Goal: Information Seeking & Learning: Find specific fact

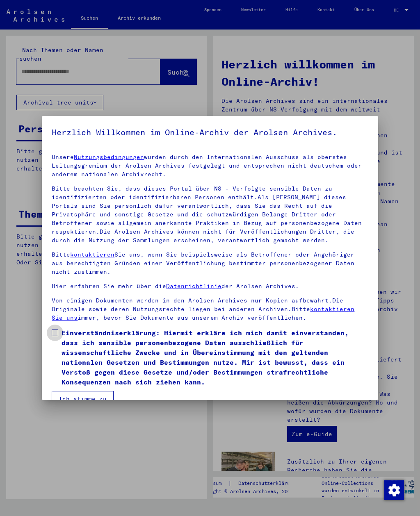
click at [55, 334] on span at bounding box center [55, 333] width 7 height 7
click at [60, 391] on button "Ich stimme zu" at bounding box center [83, 399] width 62 height 16
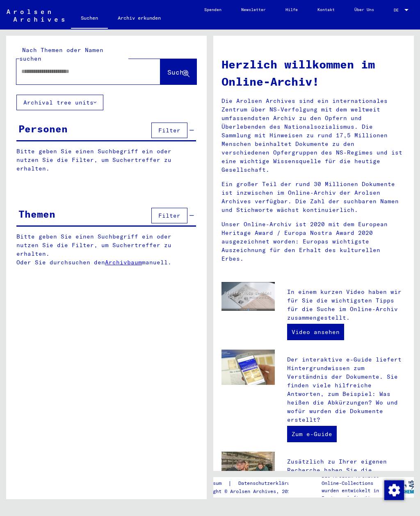
click at [26, 67] on input "text" at bounding box center [78, 71] width 114 height 9
type input "**********"
click at [167, 68] on span "Suche" at bounding box center [177, 72] width 21 height 8
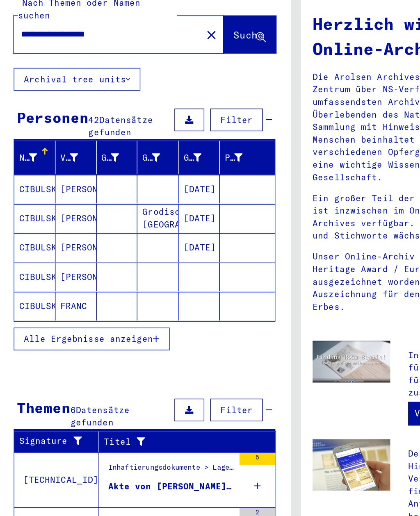
click at [25, 228] on mat-cell "CIBULSKI" at bounding box center [31, 238] width 28 height 20
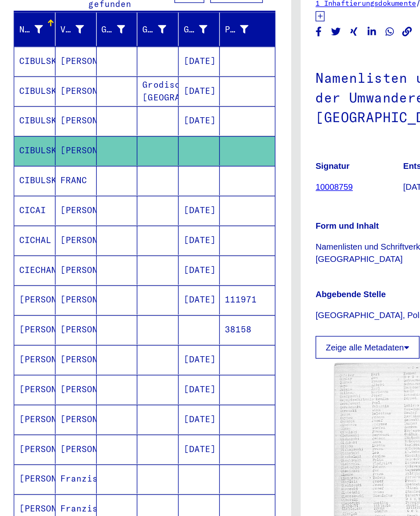
scroll to position [88, 0]
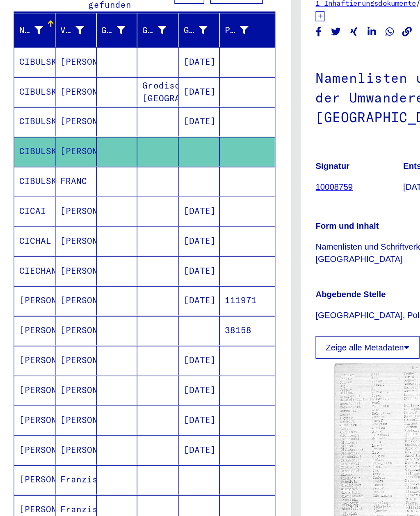
click at [18, 162] on mat-cell "CIBULSKI" at bounding box center [31, 172] width 28 height 20
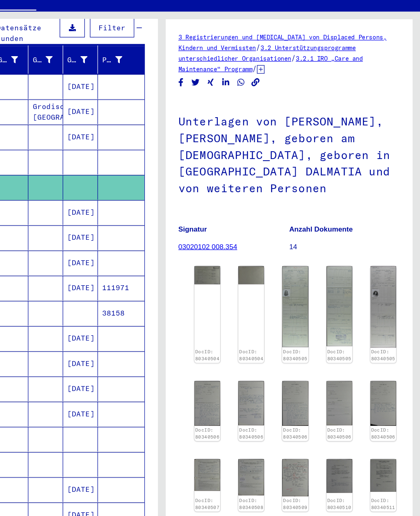
click at [237, 237] on img at bounding box center [247, 244] width 21 height 15
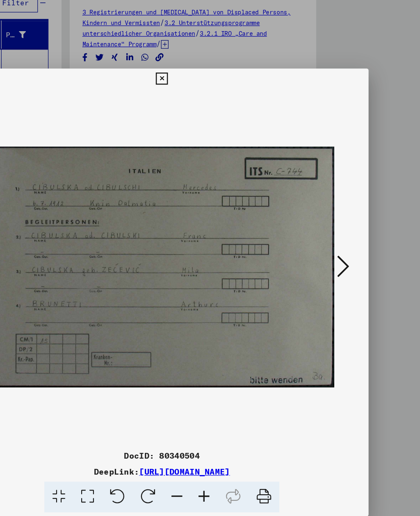
click at [353, 227] on icon at bounding box center [358, 237] width 10 height 20
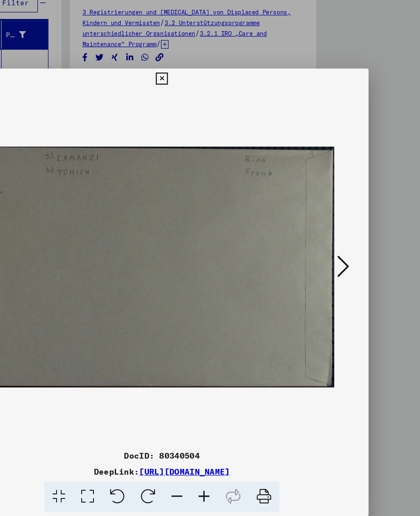
click at [353, 227] on icon at bounding box center [358, 237] width 10 height 20
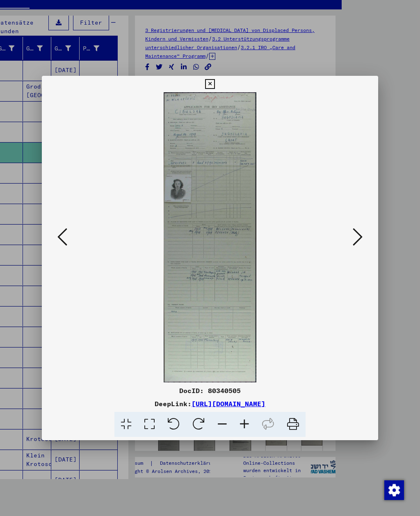
click at [214, 82] on icon at bounding box center [209, 84] width 9 height 10
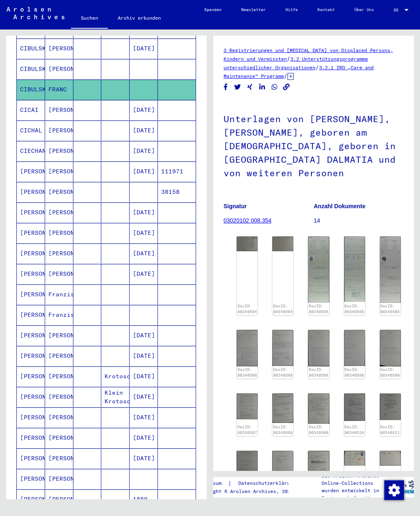
scroll to position [170, 0]
click at [27, 162] on mat-cell "[PERSON_NAME]" at bounding box center [31, 172] width 28 height 20
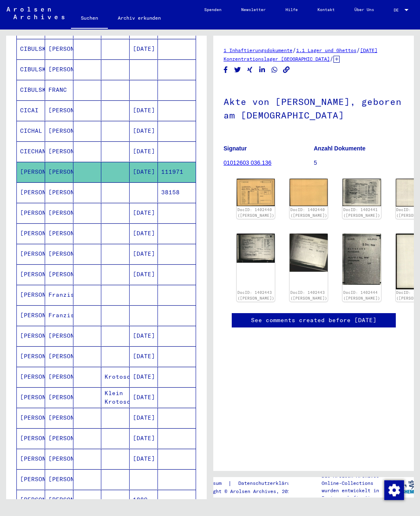
click at [245, 194] on img at bounding box center [256, 192] width 38 height 27
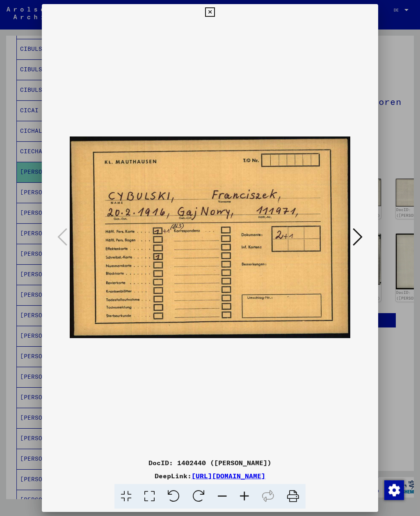
click at [356, 233] on icon at bounding box center [358, 237] width 10 height 20
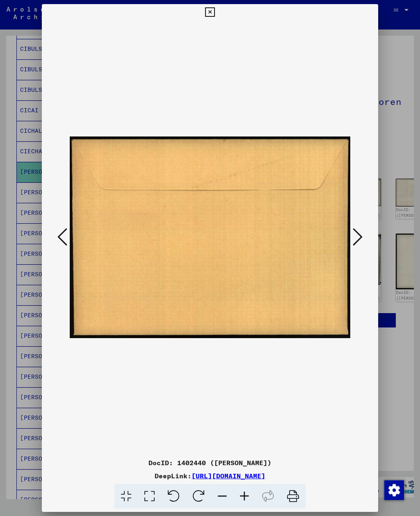
click at [357, 233] on icon at bounding box center [358, 237] width 10 height 20
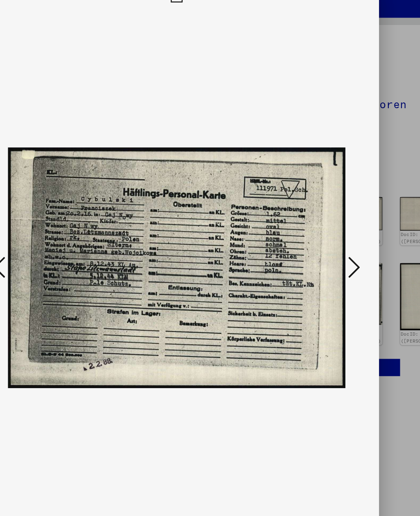
click at [353, 227] on icon at bounding box center [358, 237] width 10 height 20
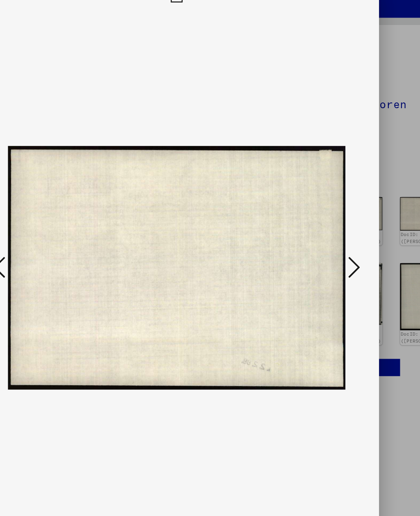
click at [353, 227] on icon at bounding box center [358, 237] width 10 height 20
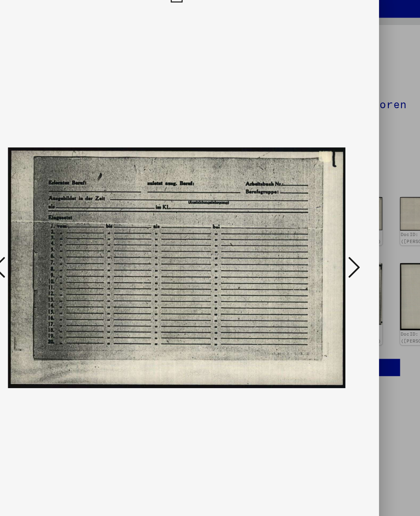
click at [353, 227] on icon at bounding box center [358, 237] width 10 height 20
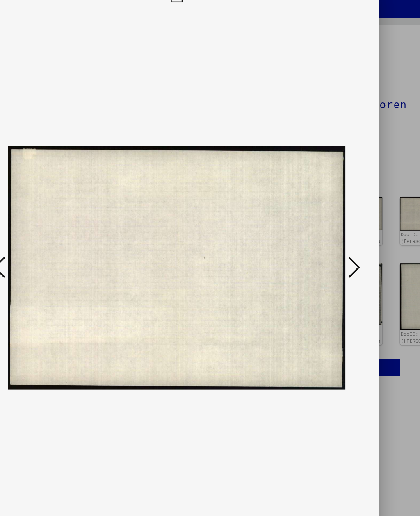
click at [353, 227] on icon at bounding box center [358, 237] width 10 height 20
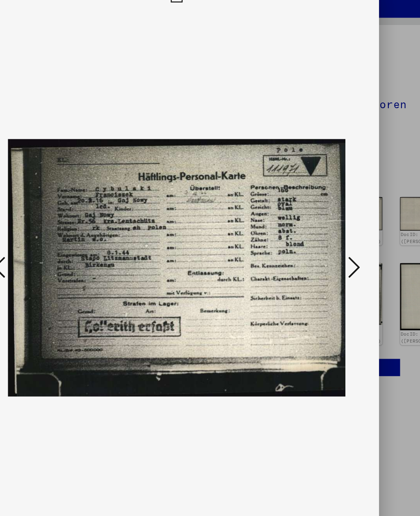
click at [353, 227] on icon at bounding box center [358, 237] width 10 height 20
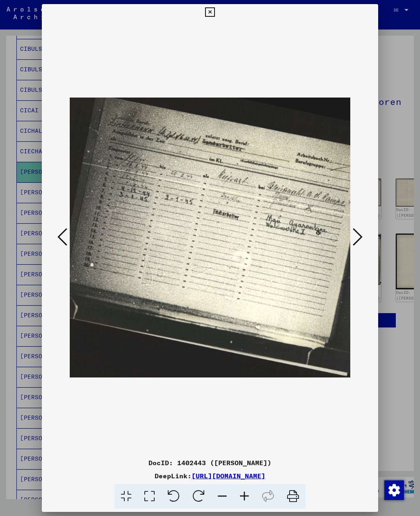
click at [361, 230] on icon at bounding box center [358, 237] width 10 height 20
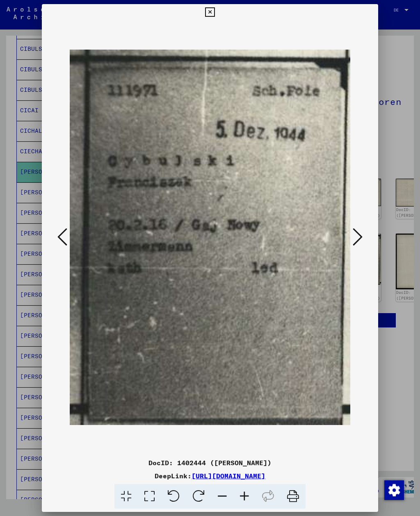
click at [362, 239] on icon at bounding box center [358, 237] width 10 height 20
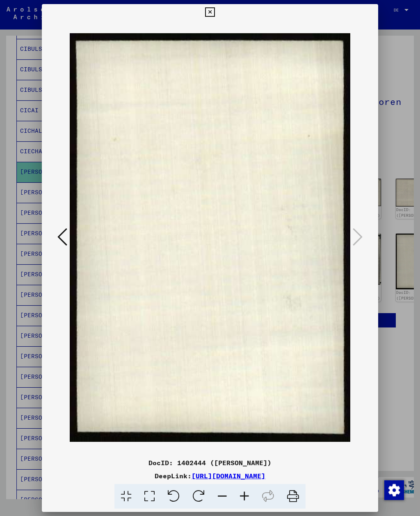
click at [217, 18] on button at bounding box center [210, 12] width 14 height 16
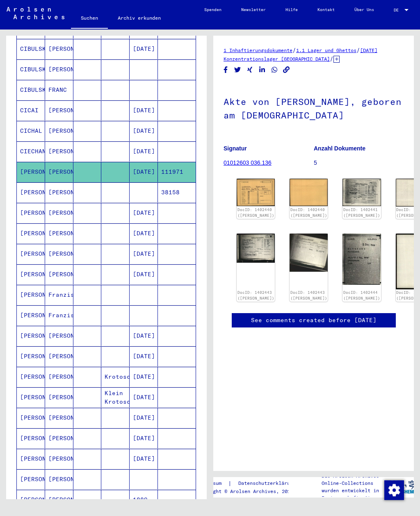
click at [238, 192] on img at bounding box center [256, 192] width 38 height 27
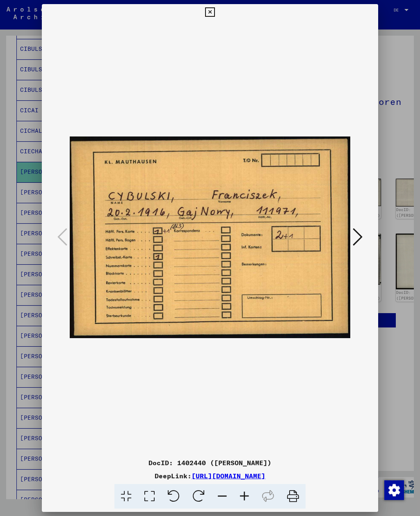
click at [357, 237] on icon at bounding box center [358, 237] width 10 height 20
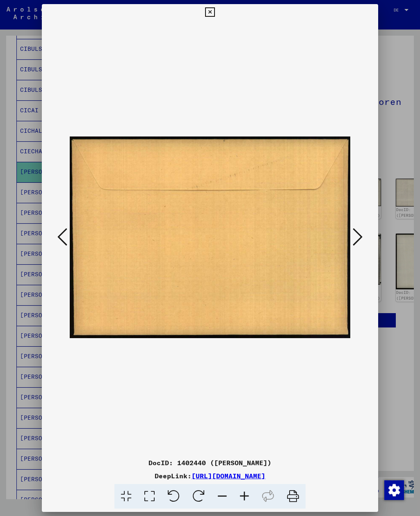
click at [358, 240] on icon at bounding box center [358, 237] width 10 height 20
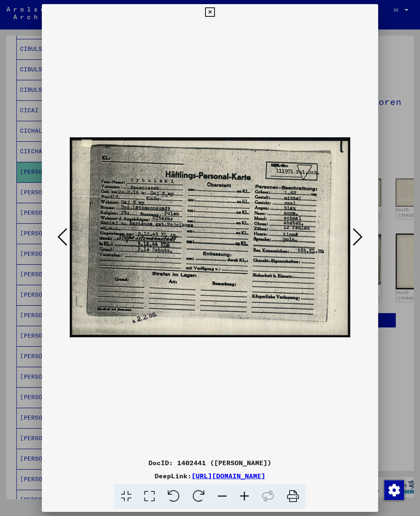
click at [359, 229] on icon at bounding box center [358, 237] width 10 height 20
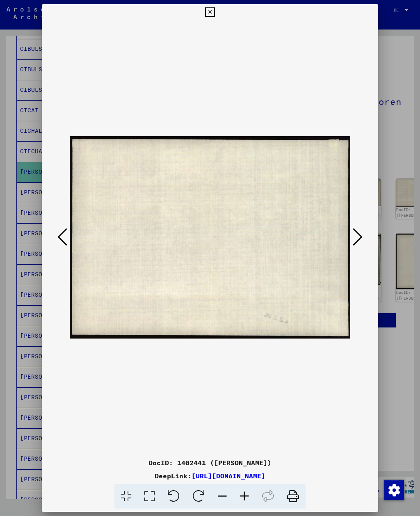
click at [360, 234] on icon at bounding box center [358, 237] width 10 height 20
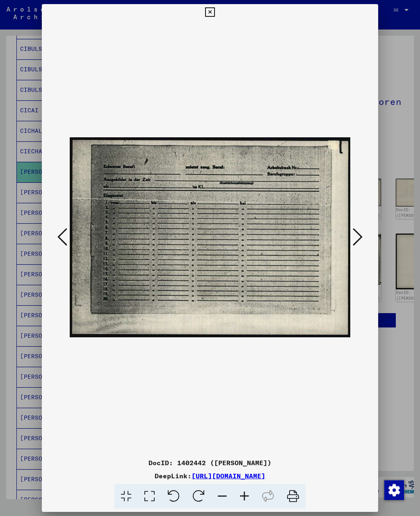
click at [360, 237] on icon at bounding box center [358, 237] width 10 height 20
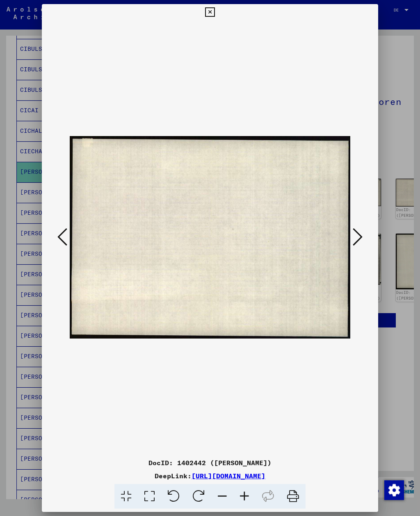
click at [360, 239] on icon at bounding box center [358, 237] width 10 height 20
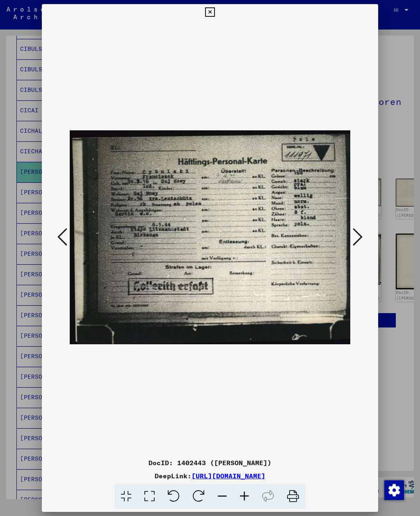
click at [358, 240] on icon at bounding box center [358, 237] width 10 height 20
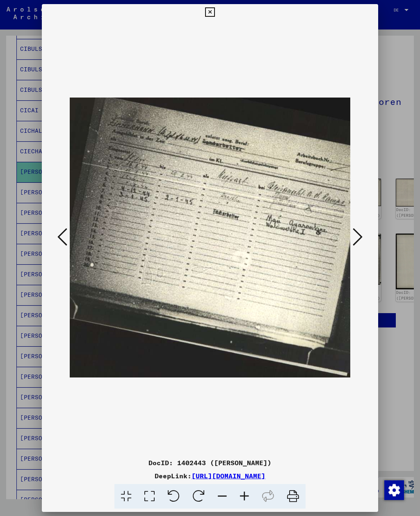
click at [60, 233] on icon at bounding box center [62, 237] width 10 height 20
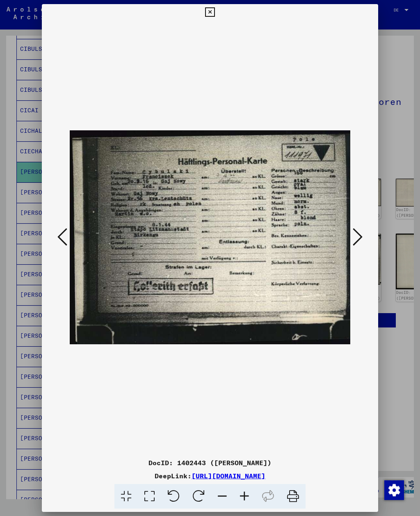
click at [355, 233] on icon at bounding box center [358, 237] width 10 height 20
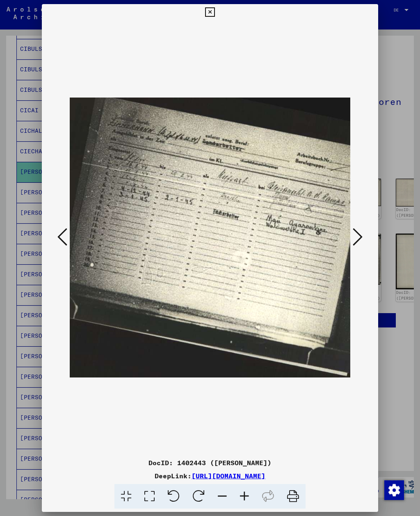
click at [214, 16] on icon at bounding box center [209, 12] width 9 height 10
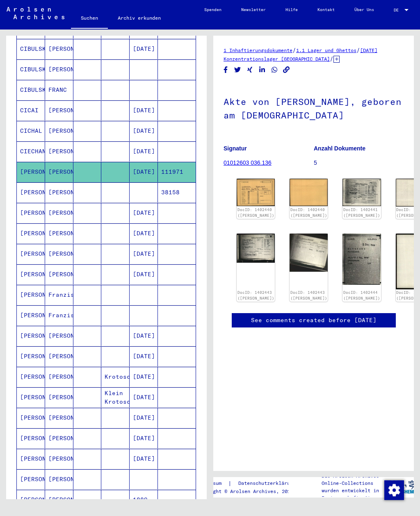
click at [24, 183] on mat-cell "[PERSON_NAME]" at bounding box center [31, 193] width 28 height 20
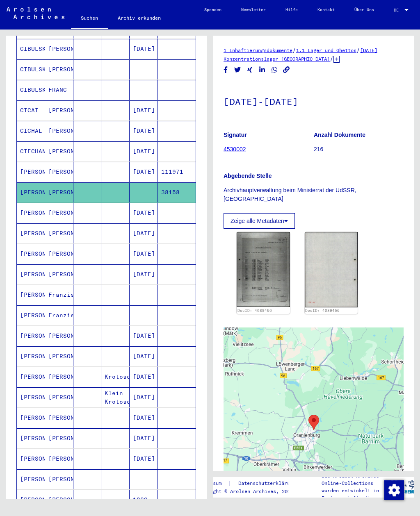
click at [25, 227] on mat-cell "[PERSON_NAME]" at bounding box center [31, 234] width 28 height 20
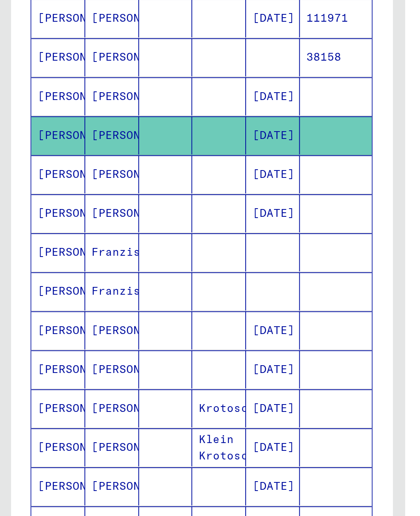
scroll to position [218, 0]
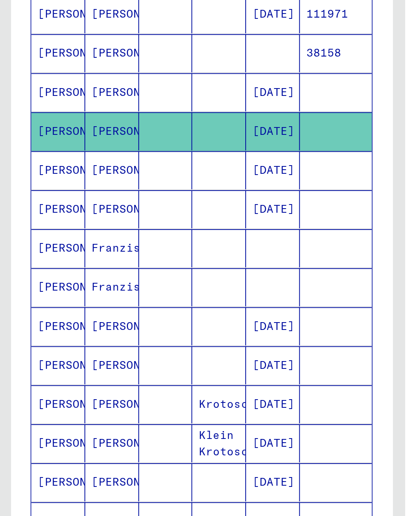
click at [24, 237] on mat-cell "[PERSON_NAME]" at bounding box center [31, 247] width 28 height 20
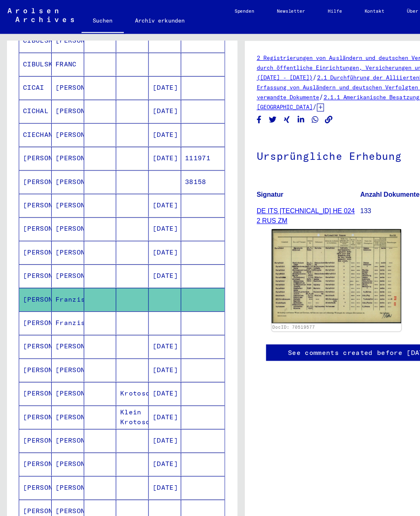
click at [51, 271] on mat-cell "Franziszek" at bounding box center [59, 281] width 28 height 20
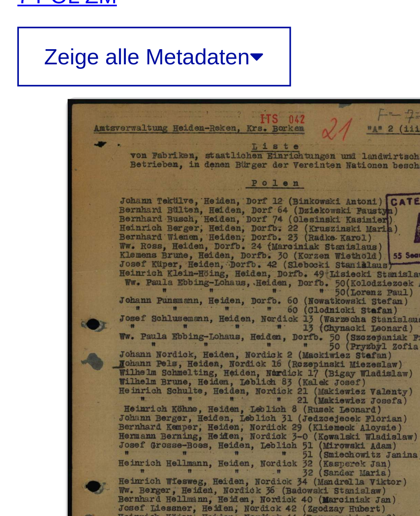
click at [237, 219] on img at bounding box center [293, 298] width 113 height 158
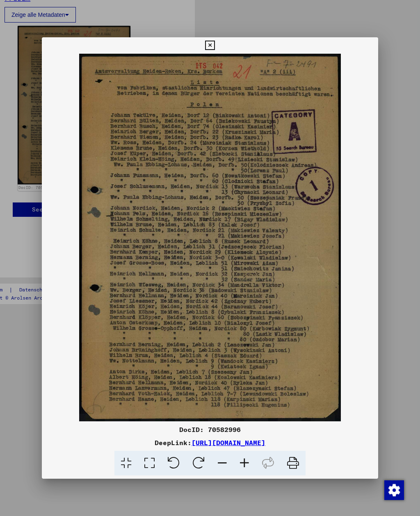
click at [214, 44] on icon at bounding box center [209, 46] width 9 height 10
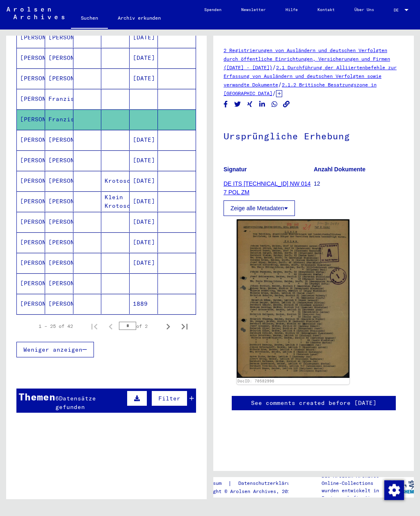
scroll to position [365, 0]
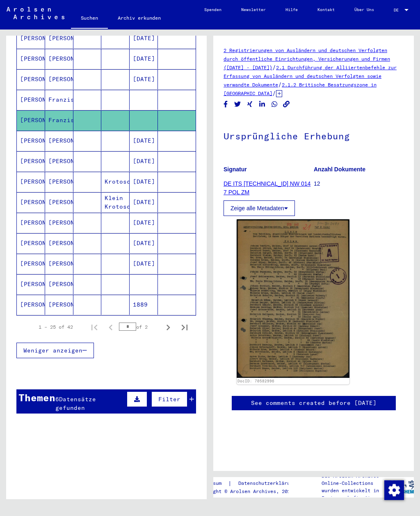
click at [27, 255] on mat-cell "[PERSON_NAME]" at bounding box center [31, 264] width 28 height 20
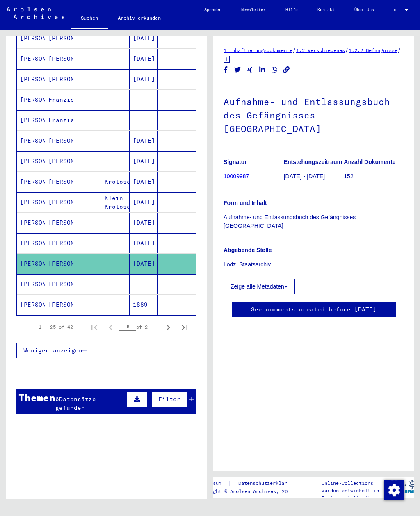
click at [25, 277] on mat-cell "[PERSON_NAME]" at bounding box center [31, 284] width 28 height 20
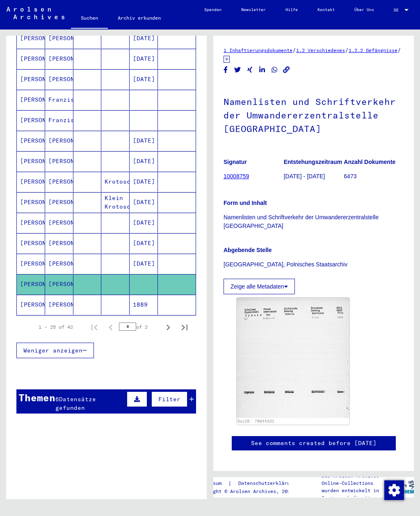
click at [27, 298] on mat-cell "[PERSON_NAME]" at bounding box center [31, 305] width 28 height 20
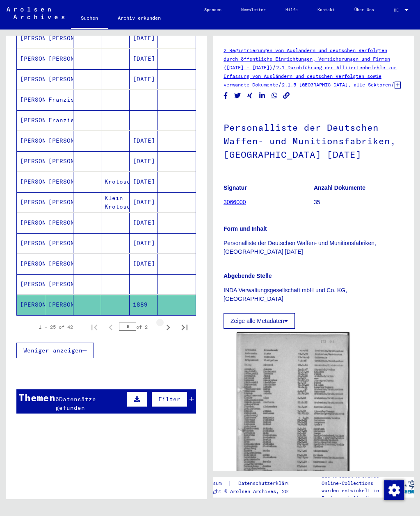
click at [168, 322] on icon "Next page" at bounding box center [167, 327] width 11 height 11
type input "*"
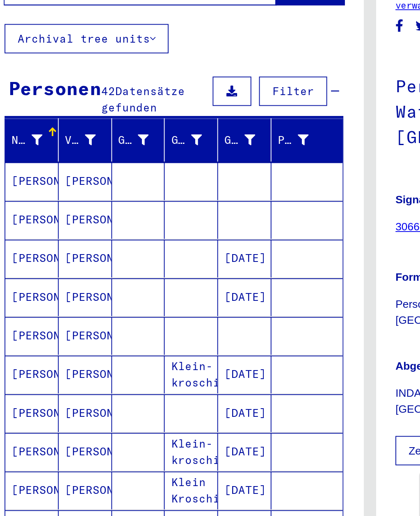
click at [17, 168] on mat-cell "[PERSON_NAME]" at bounding box center [31, 178] width 28 height 20
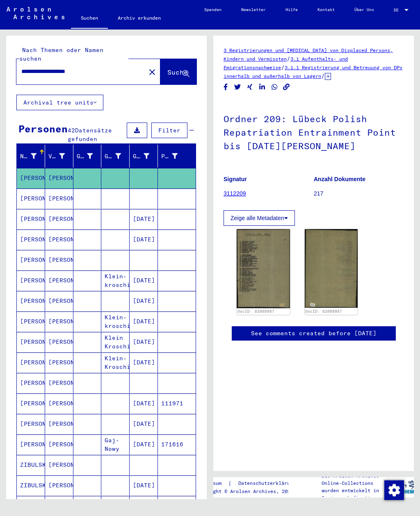
click at [27, 189] on mat-cell "[PERSON_NAME]" at bounding box center [31, 199] width 28 height 20
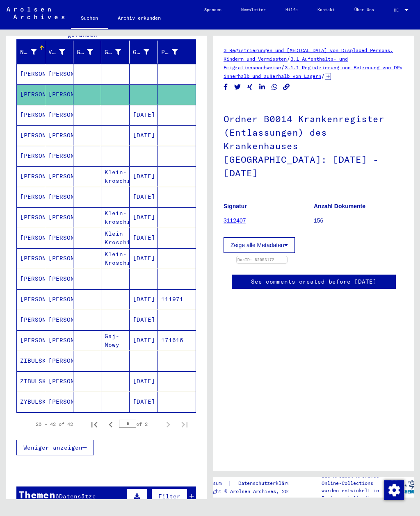
scroll to position [109, 0]
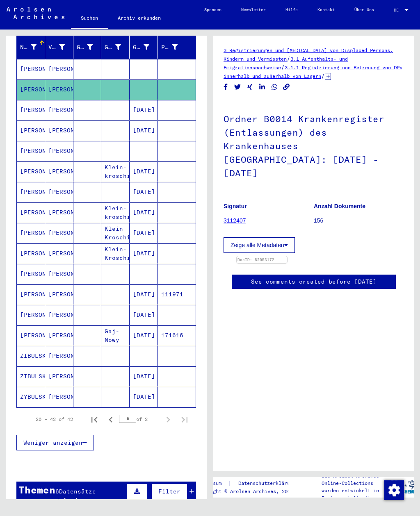
click at [28, 143] on mat-cell "[PERSON_NAME]" at bounding box center [31, 151] width 28 height 20
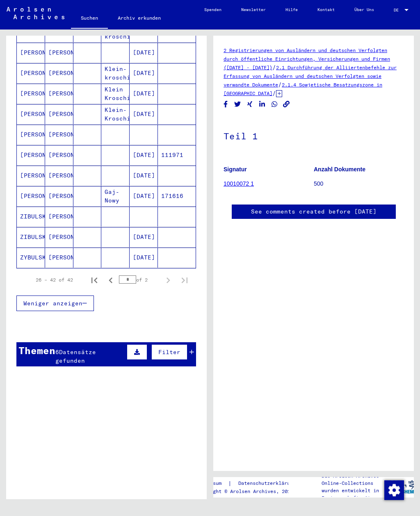
scroll to position [249, 0]
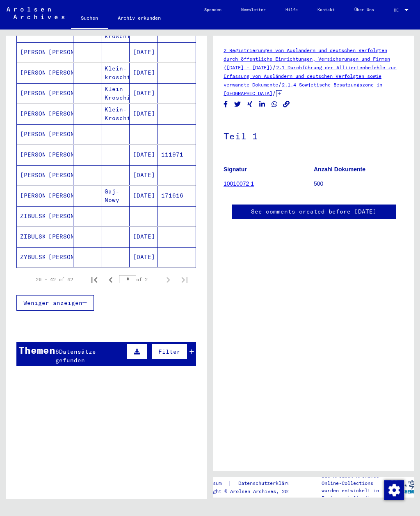
click at [27, 148] on mat-cell "[PERSON_NAME]" at bounding box center [31, 155] width 28 height 20
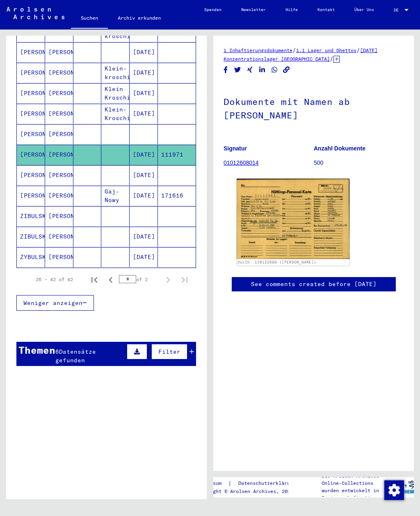
click at [27, 189] on mat-cell "[PERSON_NAME]" at bounding box center [31, 196] width 28 height 20
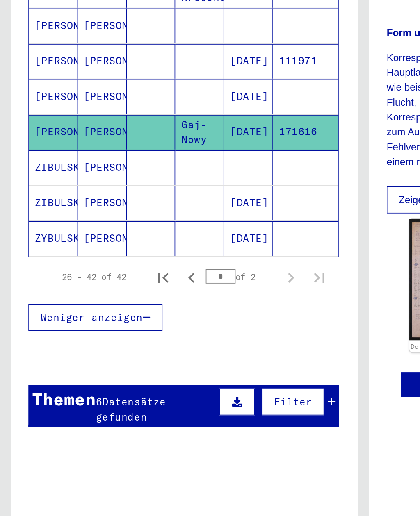
scroll to position [201, 0]
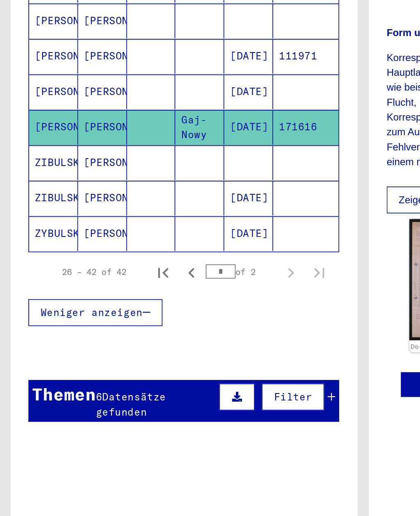
click at [21, 255] on mat-cell "ZIBULSKI" at bounding box center [31, 265] width 28 height 20
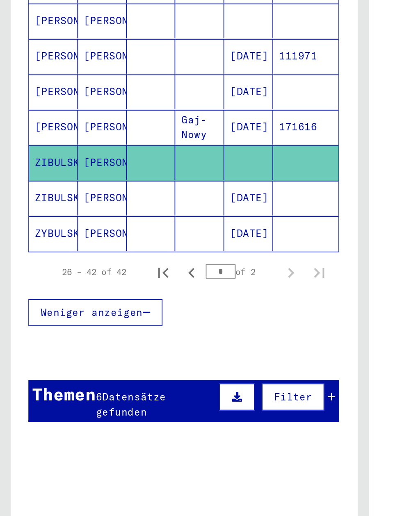
click at [20, 255] on mat-cell "ZIBULSKI" at bounding box center [31, 265] width 28 height 20
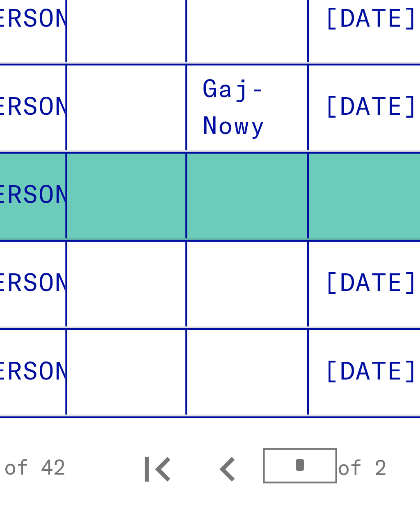
click at [45, 234] on mat-cell "[PERSON_NAME]" at bounding box center [59, 244] width 28 height 20
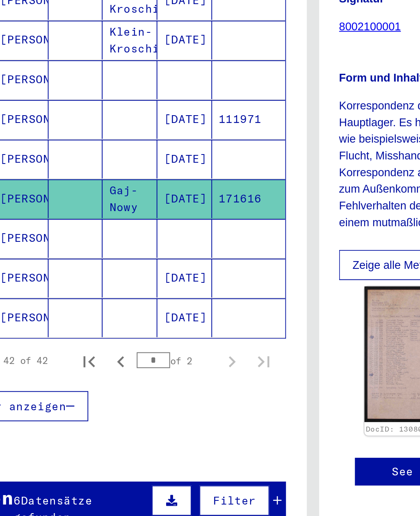
scroll to position [190, 0]
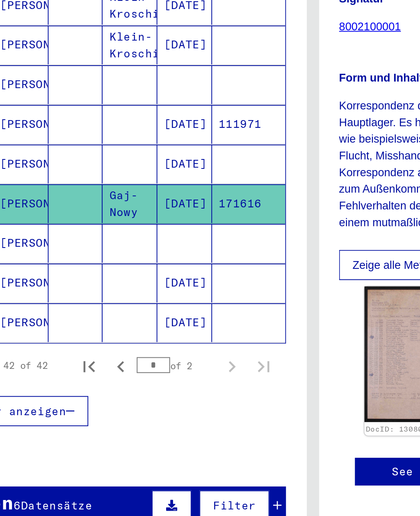
click at [45, 203] on mat-cell "[PERSON_NAME]" at bounding box center [59, 213] width 28 height 20
